Goal: Information Seeking & Learning: Compare options

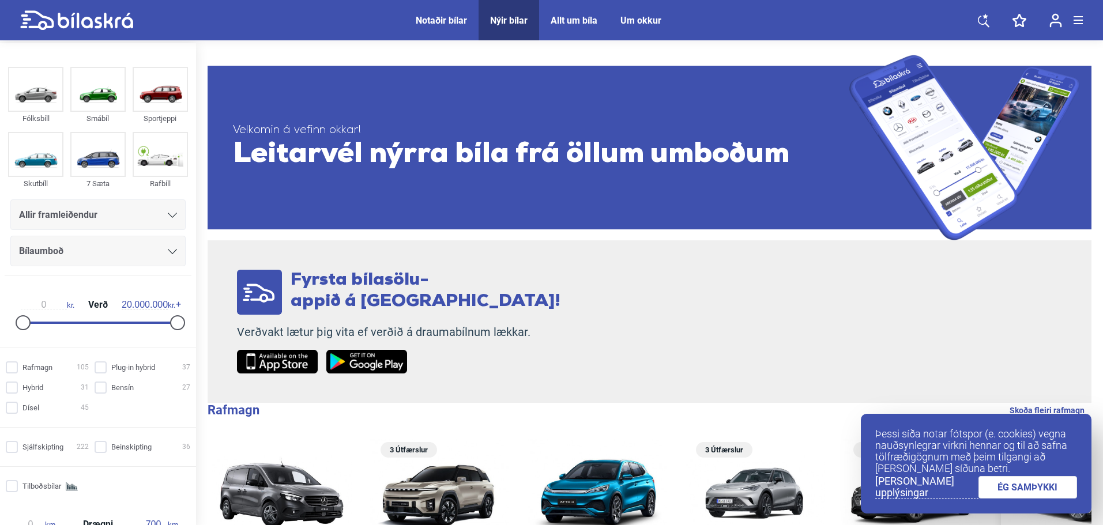
drag, startPoint x: 1046, startPoint y: 484, endPoint x: 1034, endPoint y: 483, distance: 12.8
click at [1046, 485] on link "ÉG SAMÞYKKI" at bounding box center [1027, 487] width 99 height 22
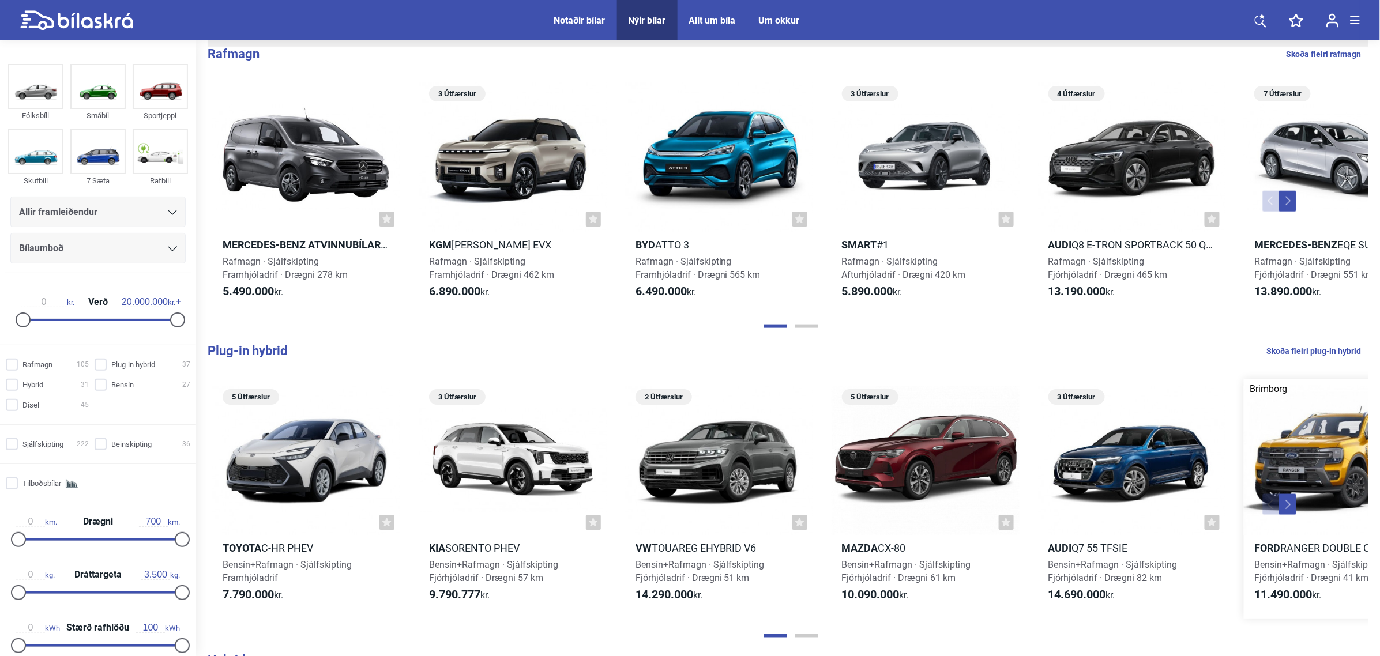
scroll to position [332, 0]
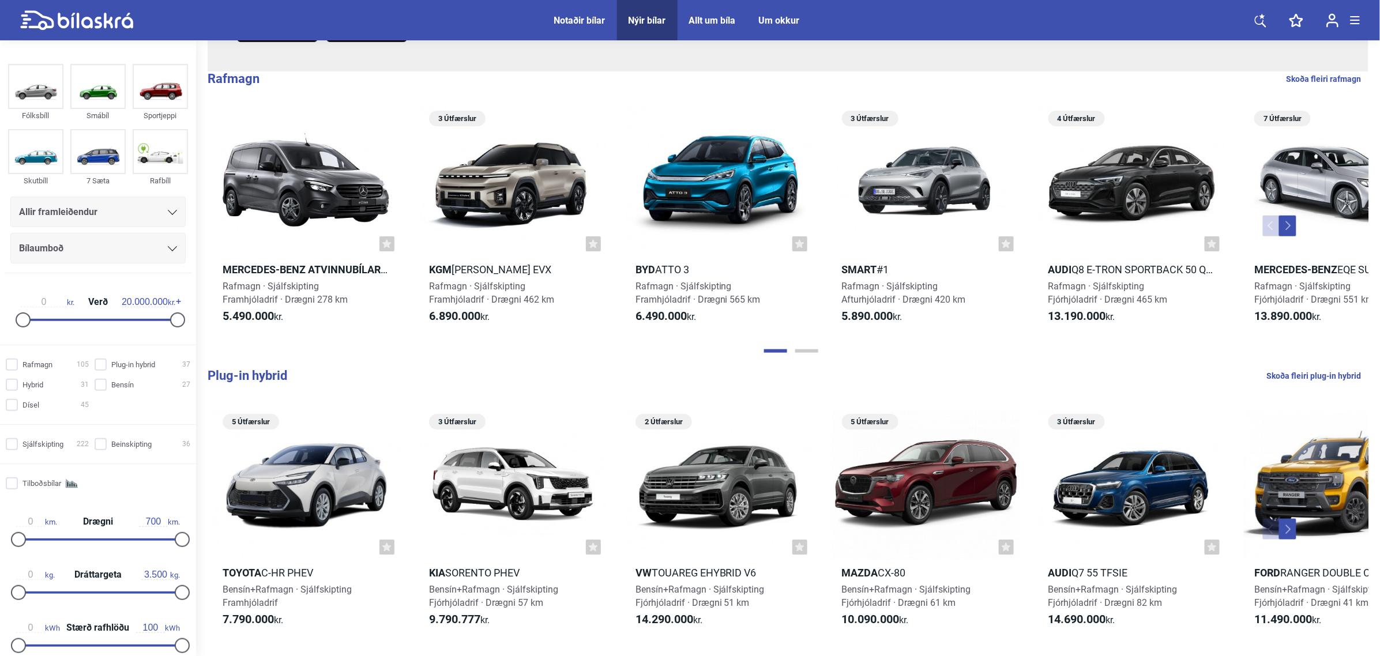
click at [1102, 522] on button "Next" at bounding box center [1287, 529] width 17 height 21
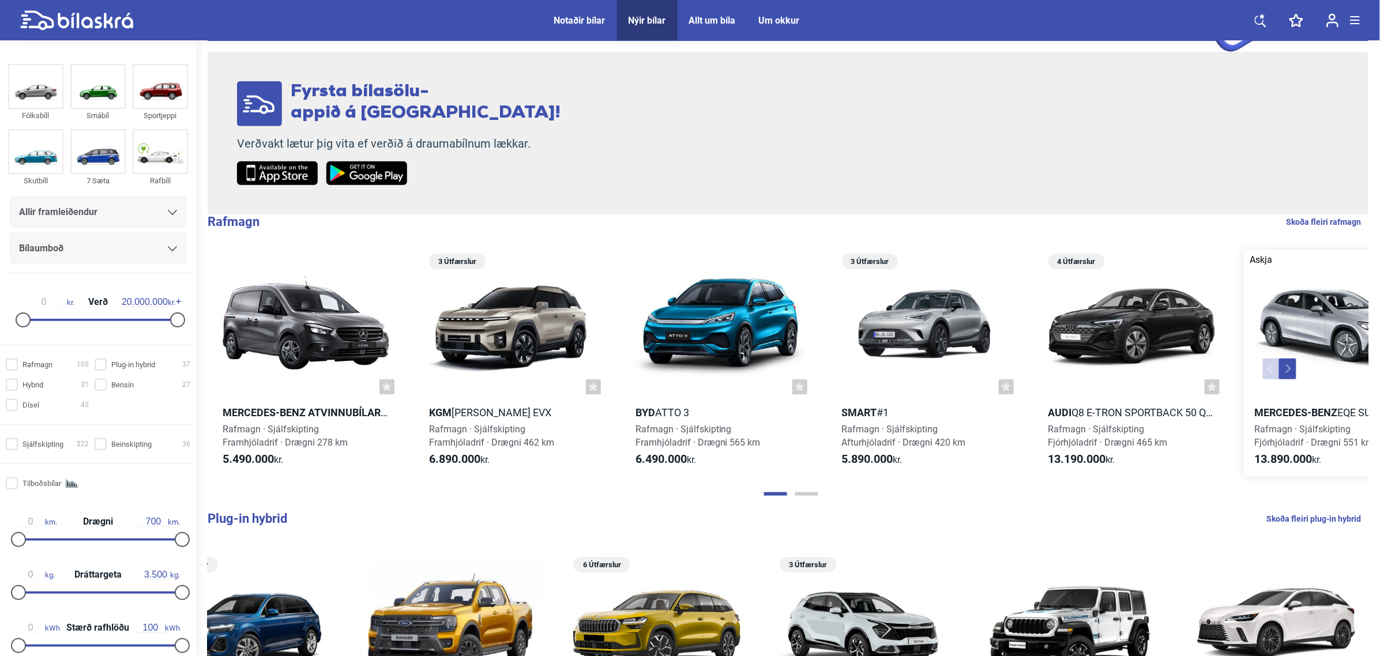
scroll to position [187, 0]
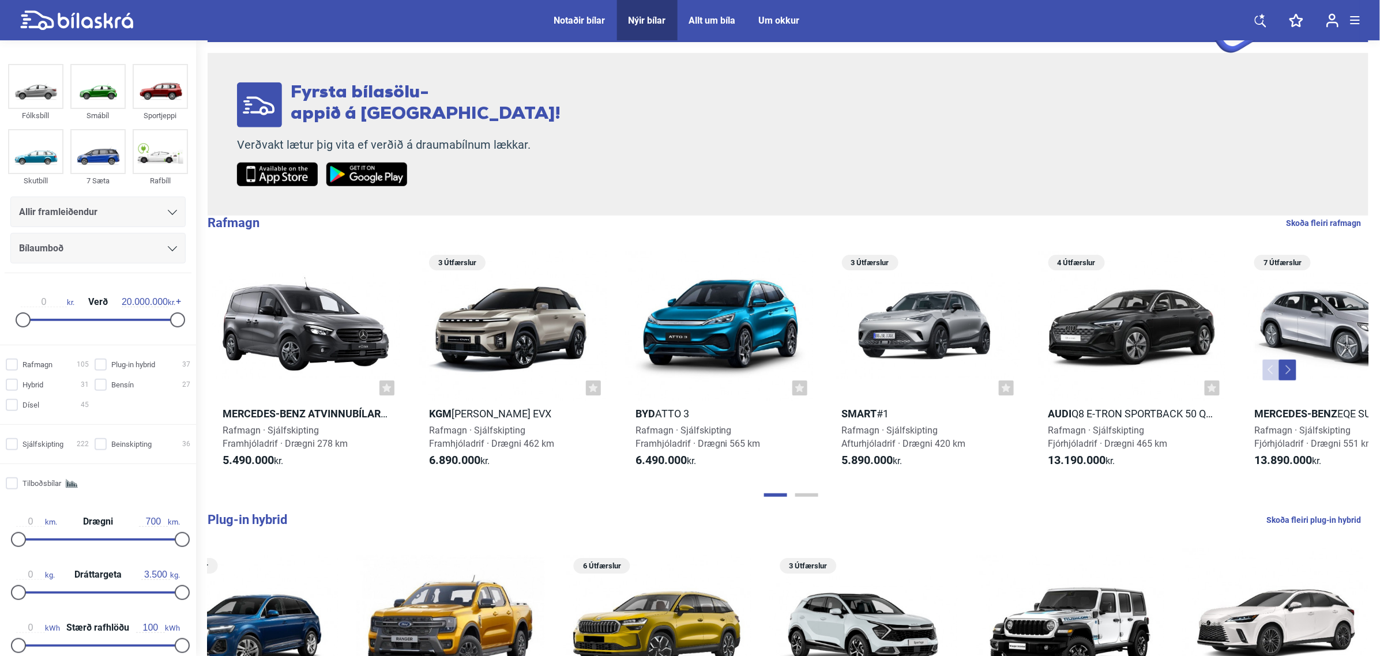
click at [1102, 372] on button "Next" at bounding box center [1287, 370] width 17 height 21
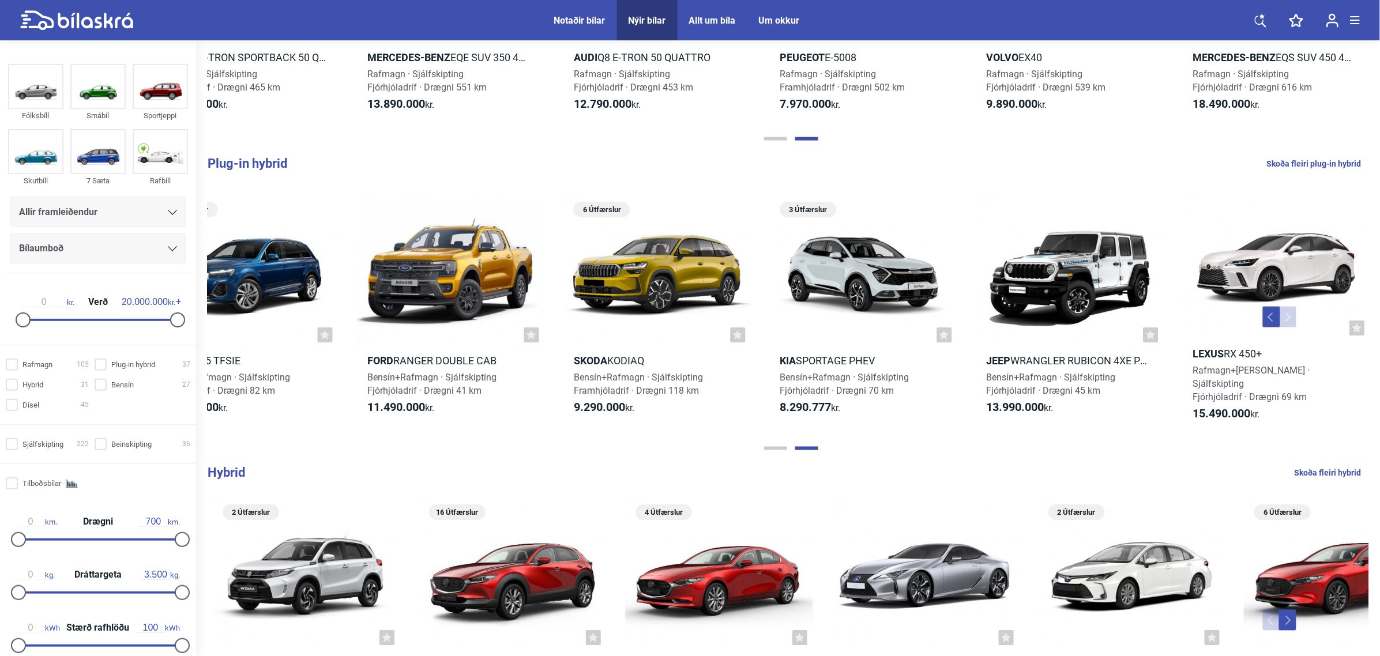
scroll to position [548, 0]
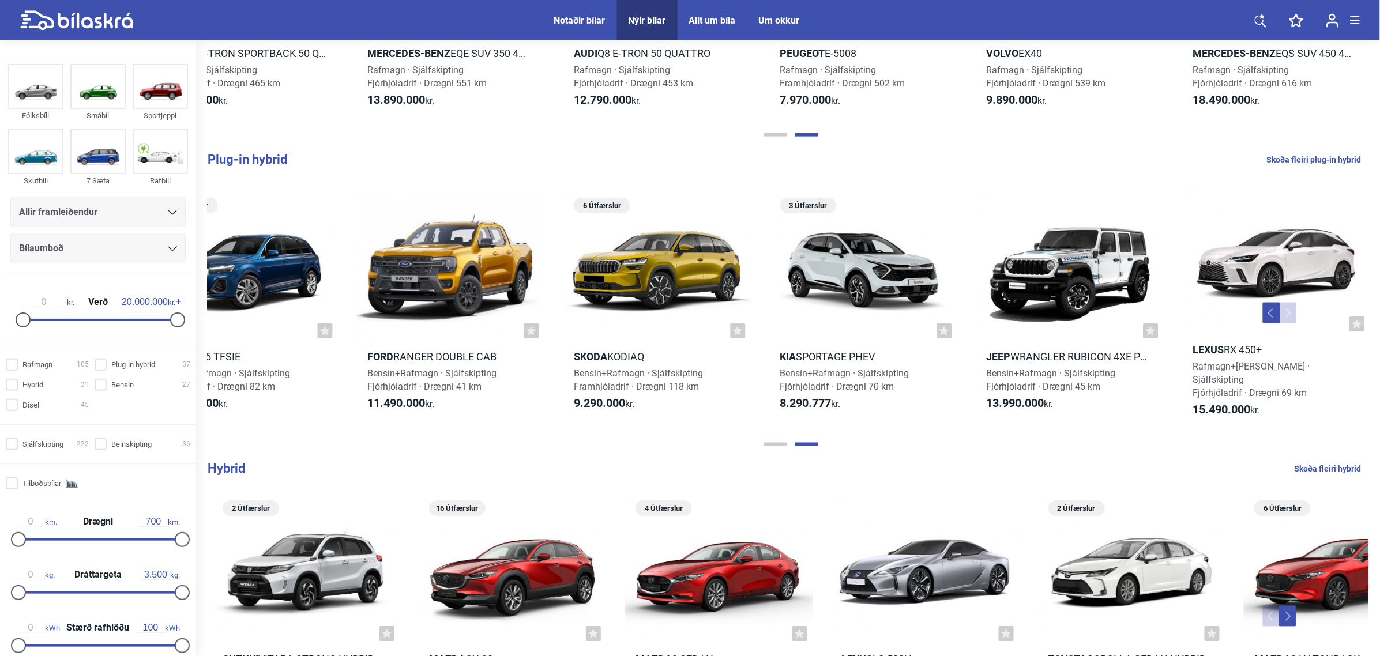
click at [1102, 310] on button "Previous" at bounding box center [1271, 313] width 17 height 21
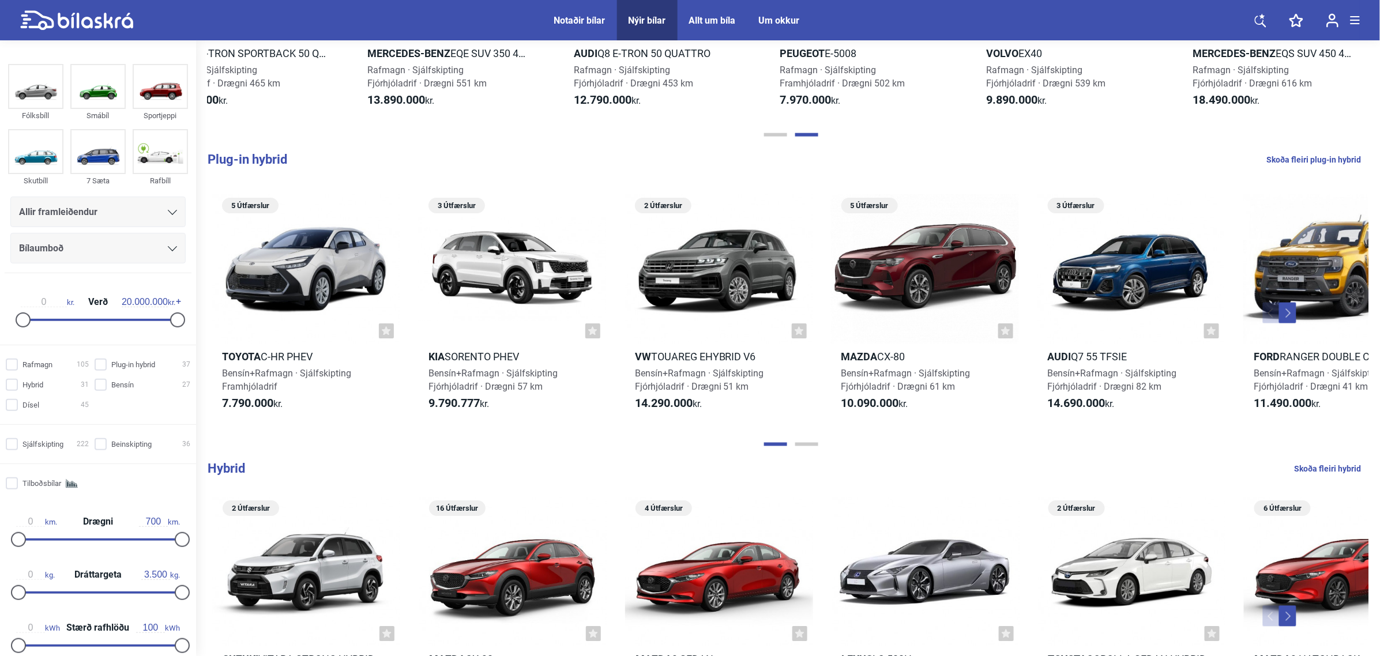
scroll to position [0, 0]
click at [1102, 306] on button "Next" at bounding box center [1287, 313] width 17 height 21
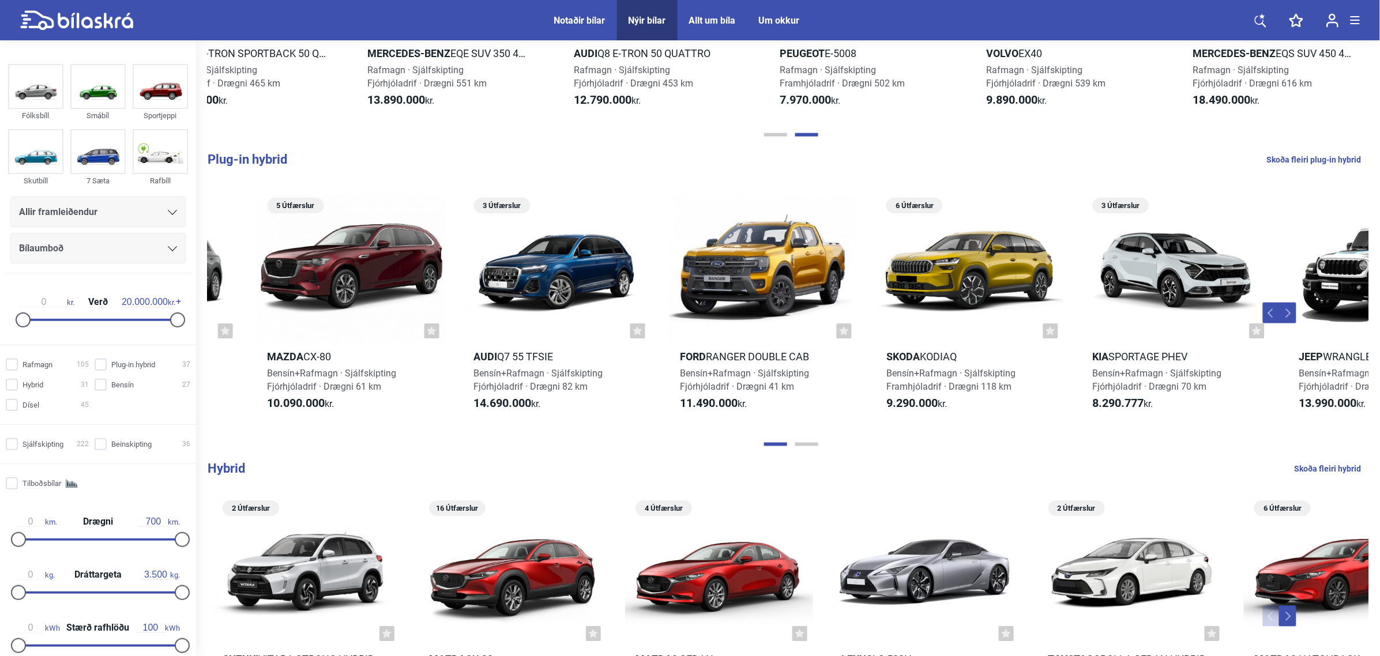
scroll to position [0, 887]
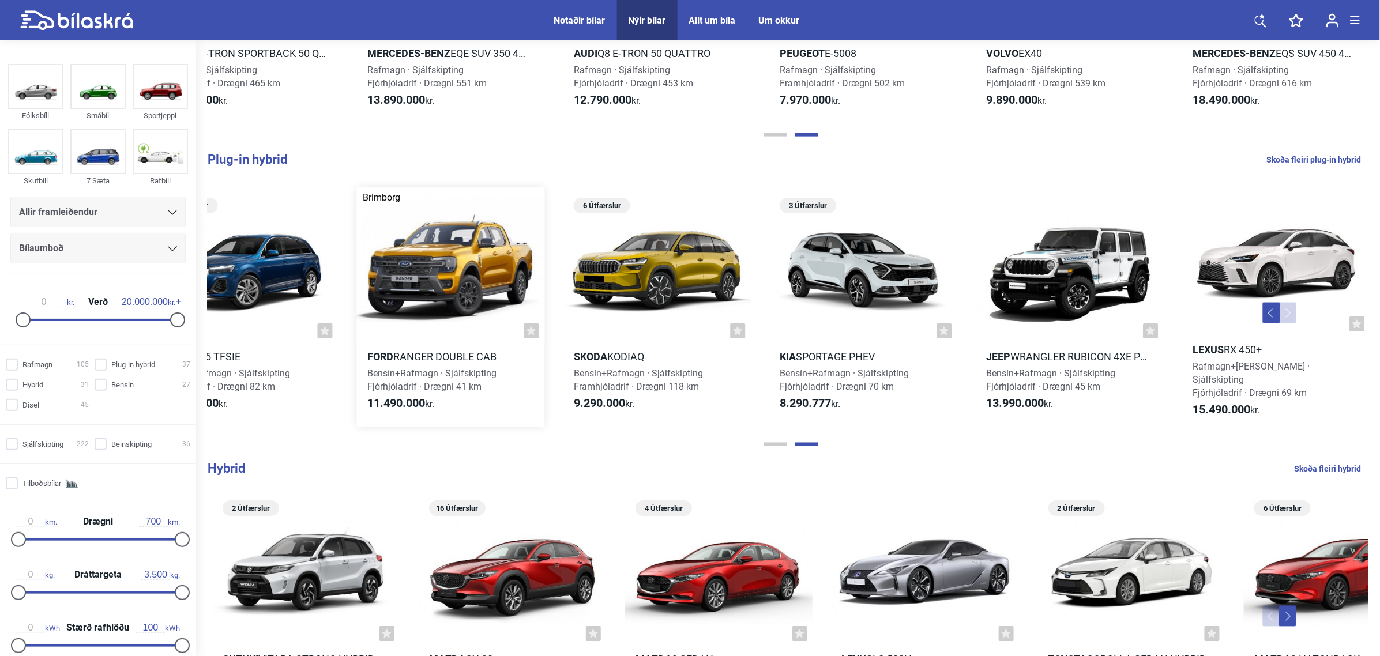
click at [442, 242] on div at bounding box center [451, 269] width 188 height 150
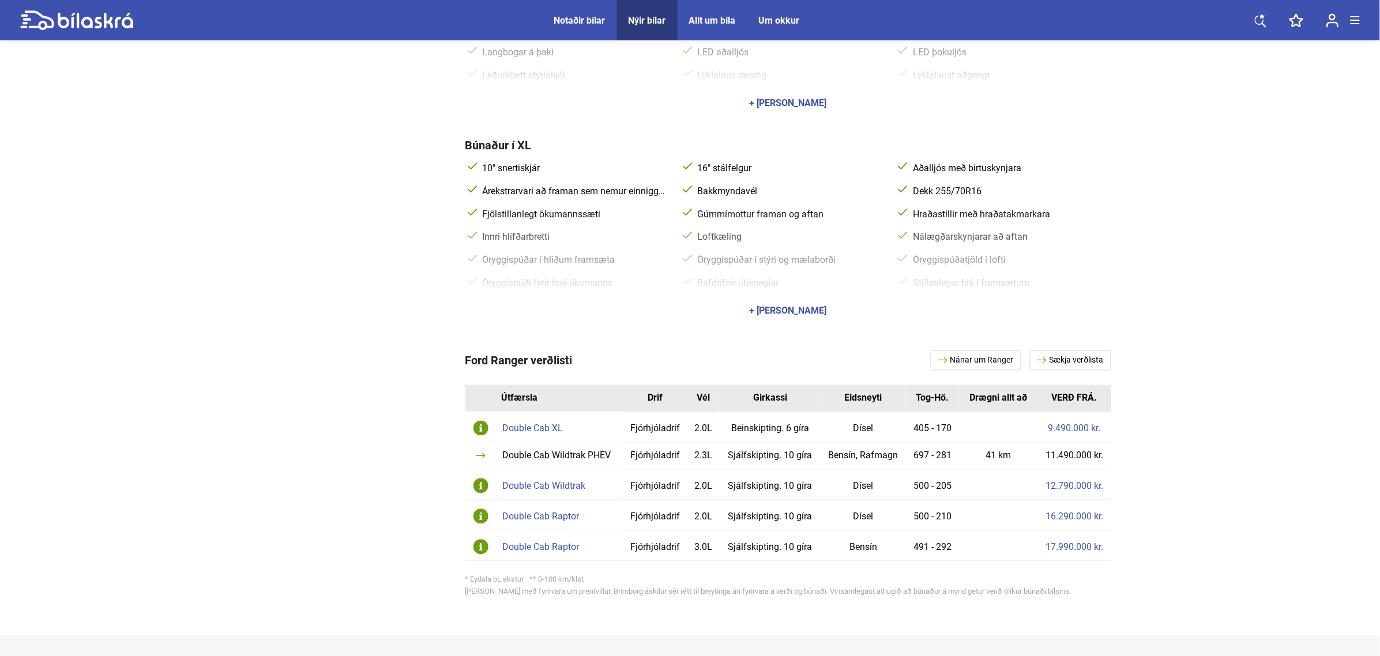
scroll to position [721, 0]
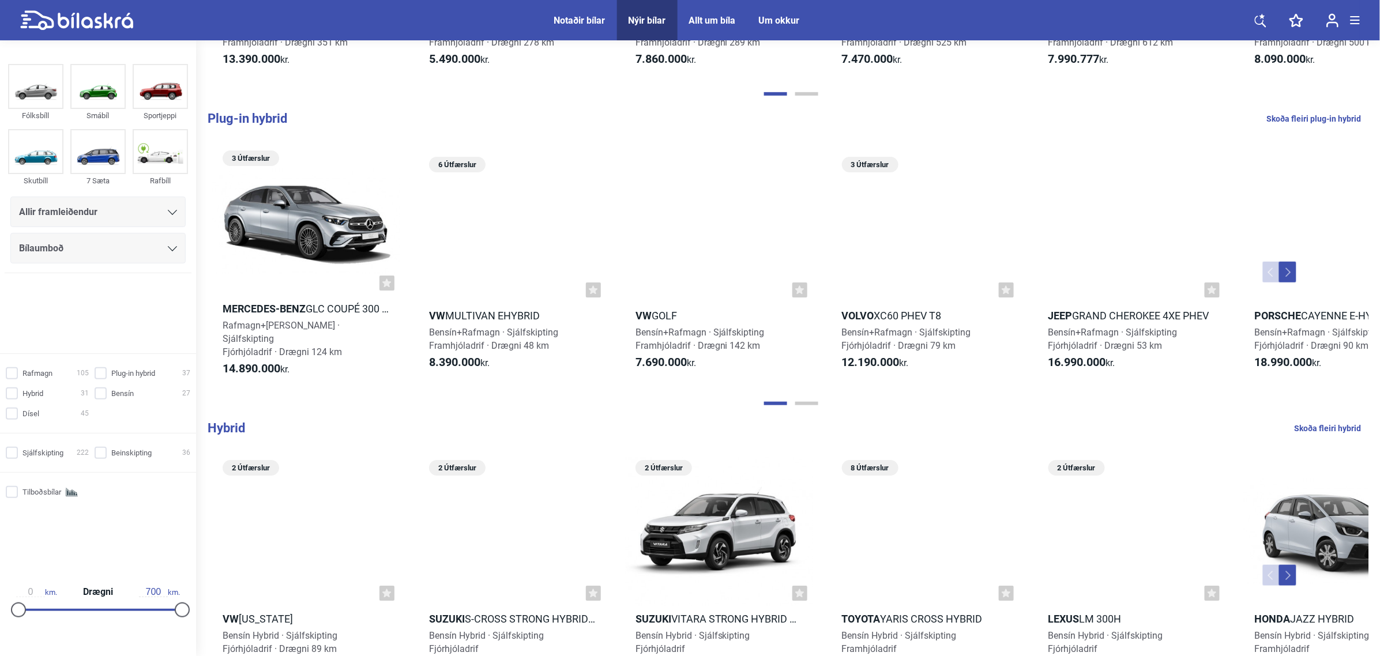
scroll to position [721, 0]
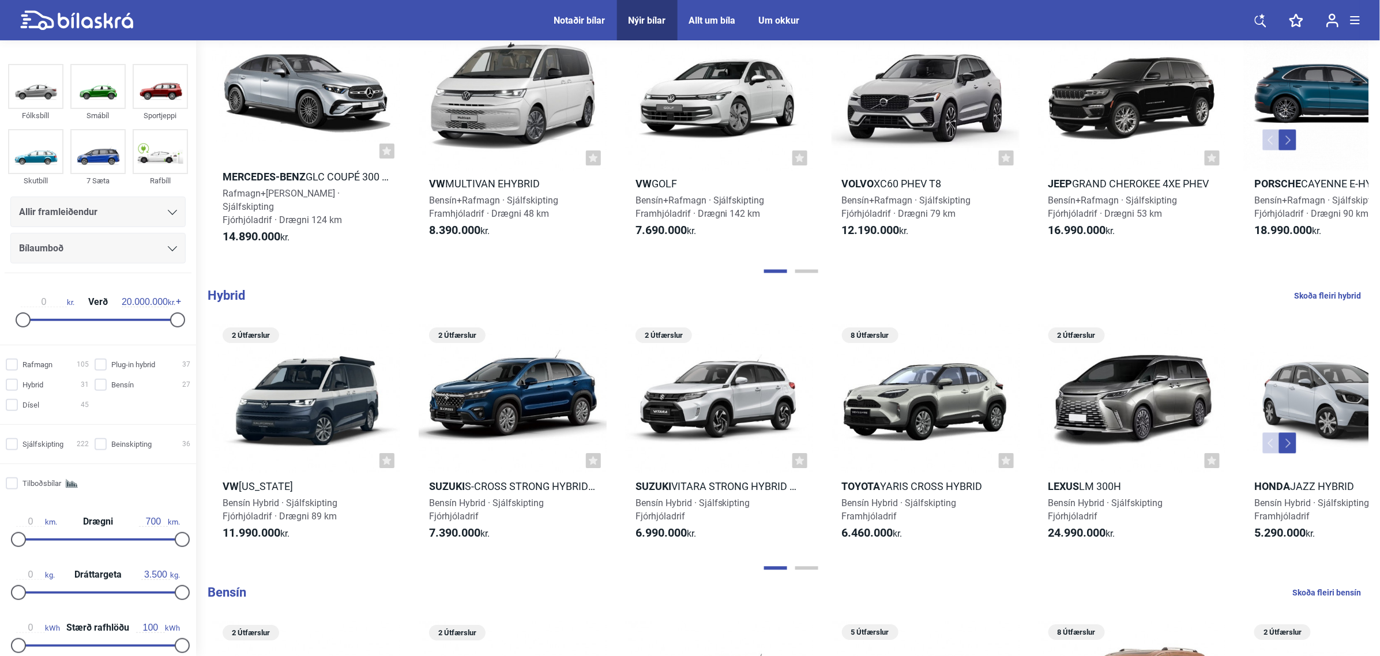
click at [1102, 433] on button "Next" at bounding box center [1287, 443] width 17 height 21
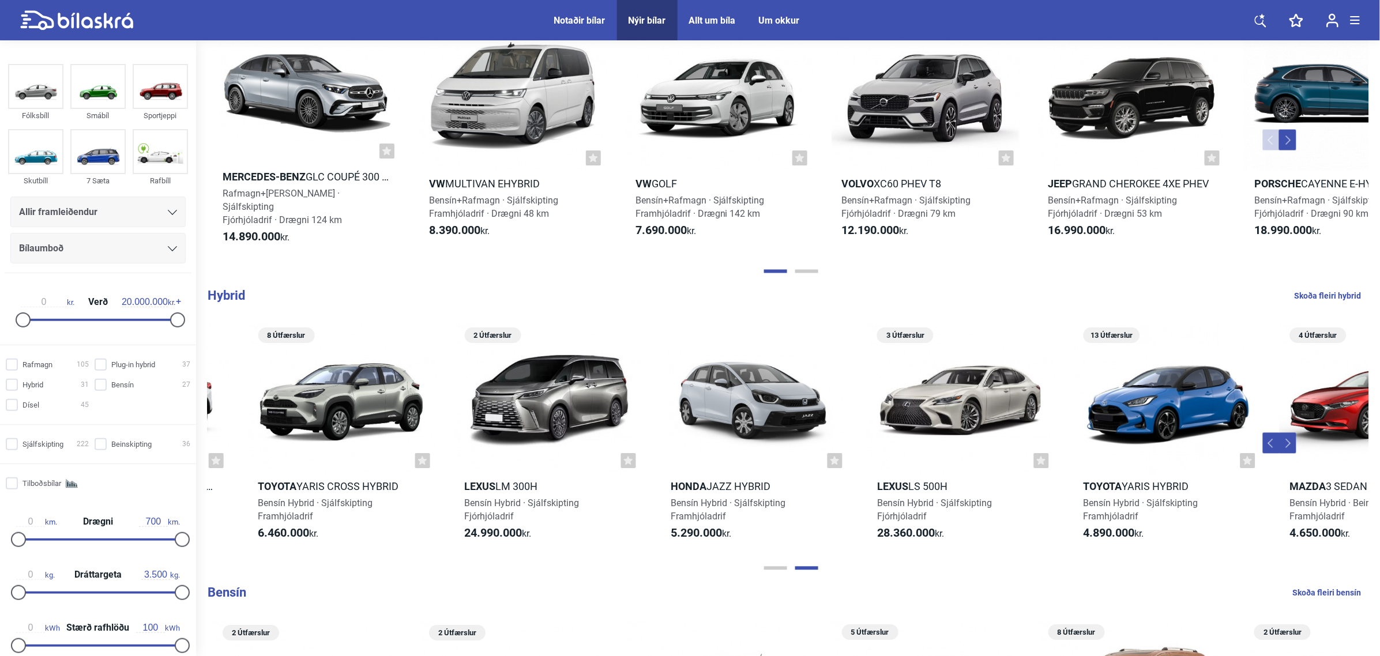
scroll to position [0, 887]
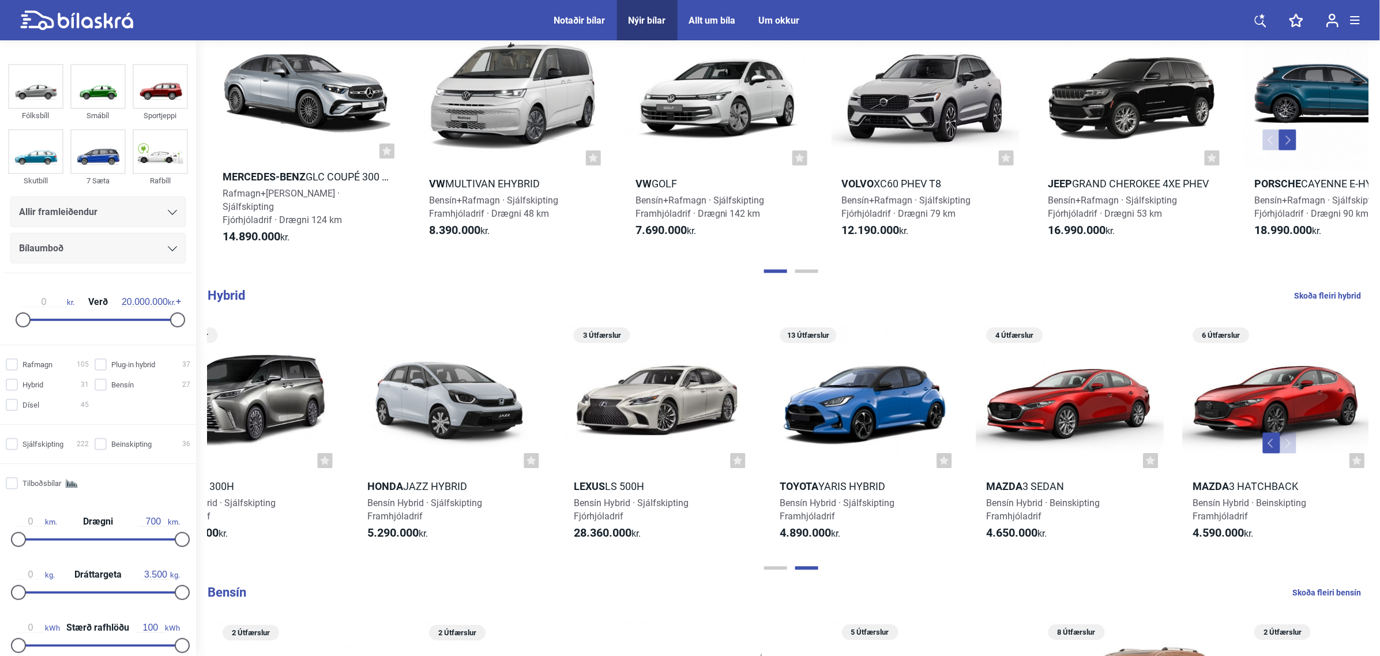
click at [1102, 433] on button "Next" at bounding box center [1287, 443] width 17 height 21
click at [1102, 433] on button "Previous" at bounding box center [1271, 443] width 17 height 21
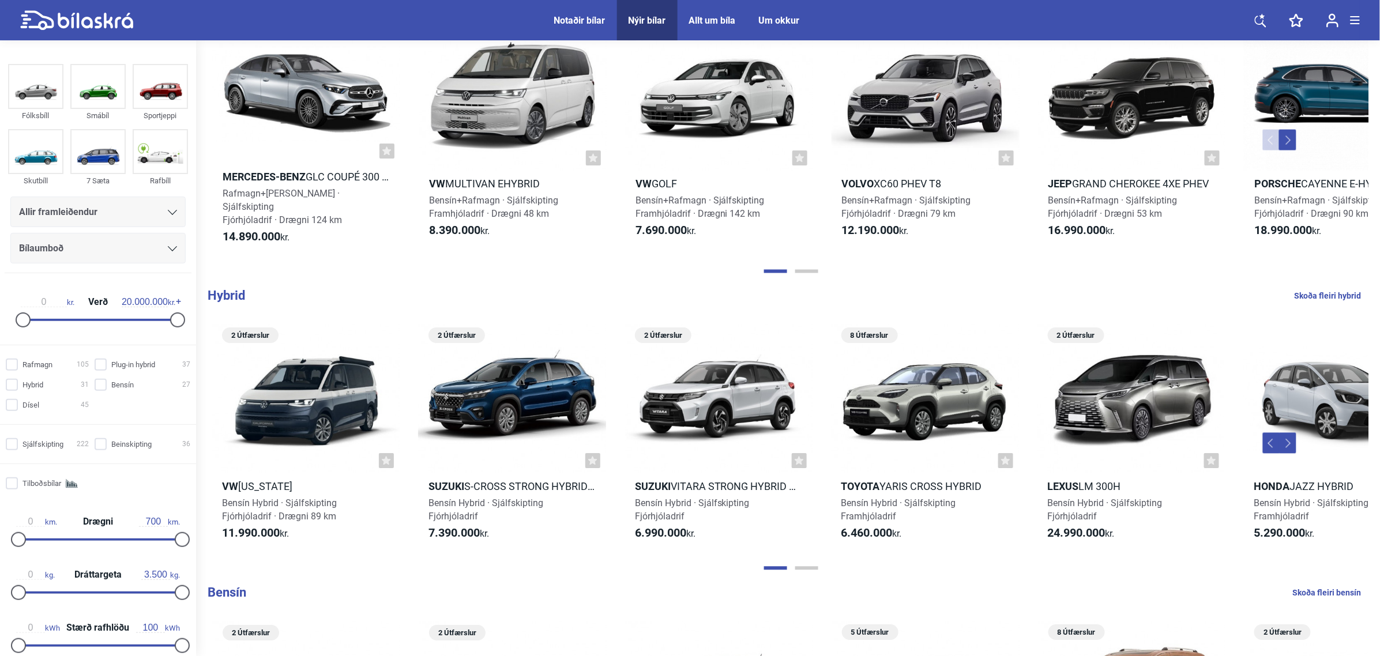
scroll to position [0, 0]
click at [1102, 433] on button "Next" at bounding box center [1287, 443] width 17 height 21
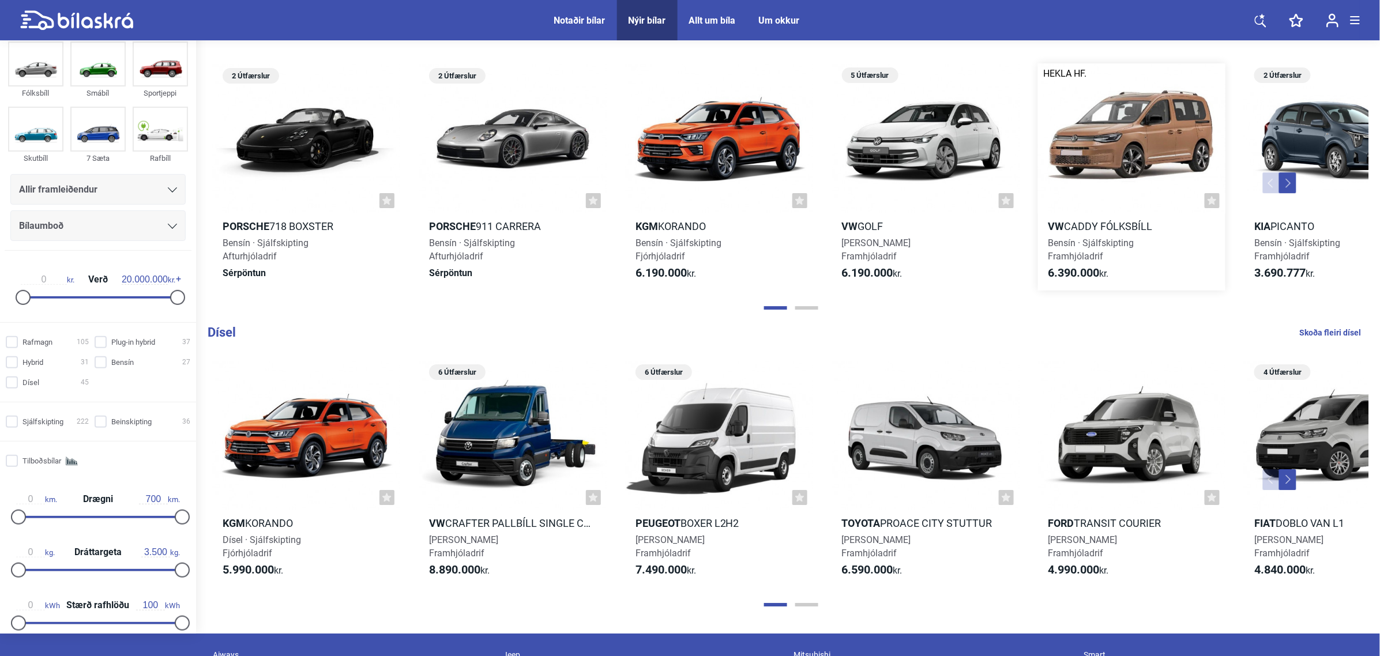
scroll to position [1297, 0]
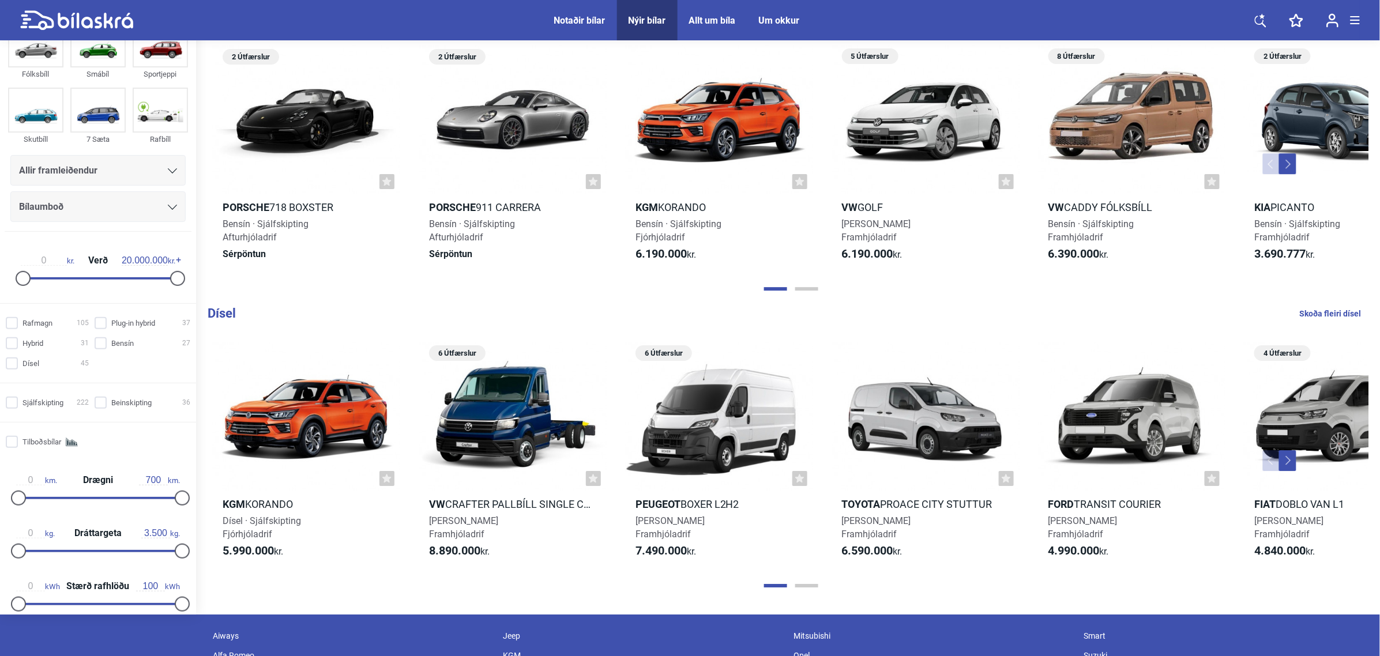
click at [1102, 450] on button "Next" at bounding box center [1287, 460] width 17 height 21
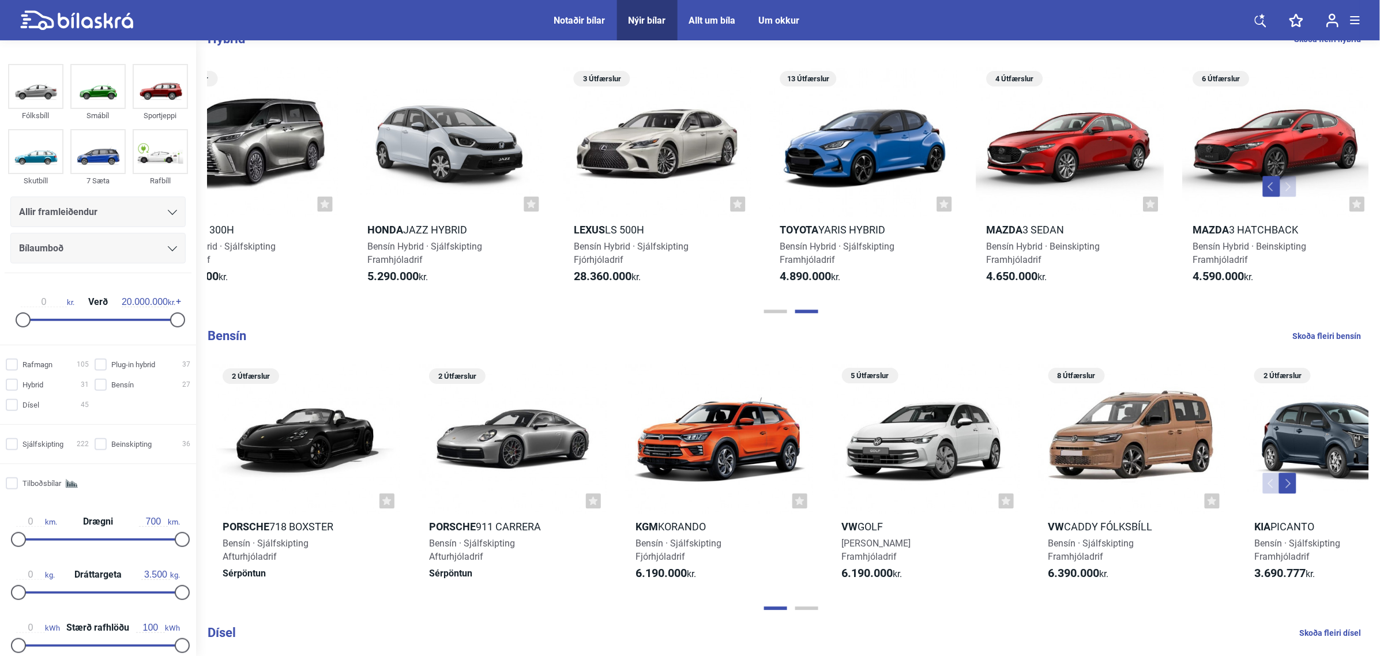
scroll to position [1009, 0]
